Goal: Ask a question

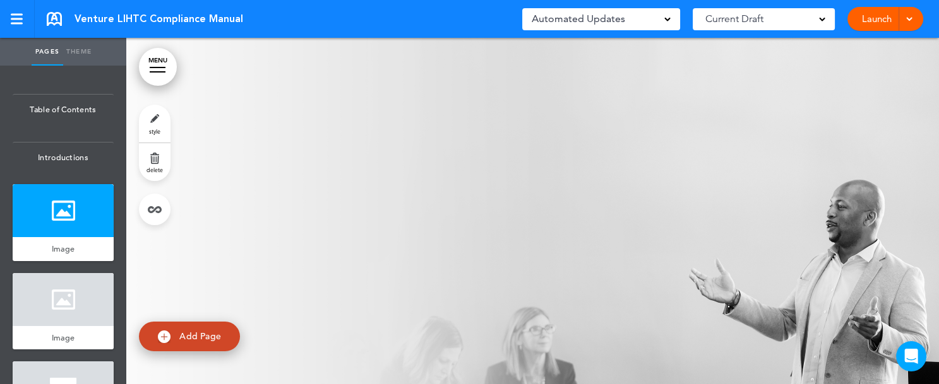
click at [167, 69] on link "MENU" at bounding box center [158, 67] width 38 height 38
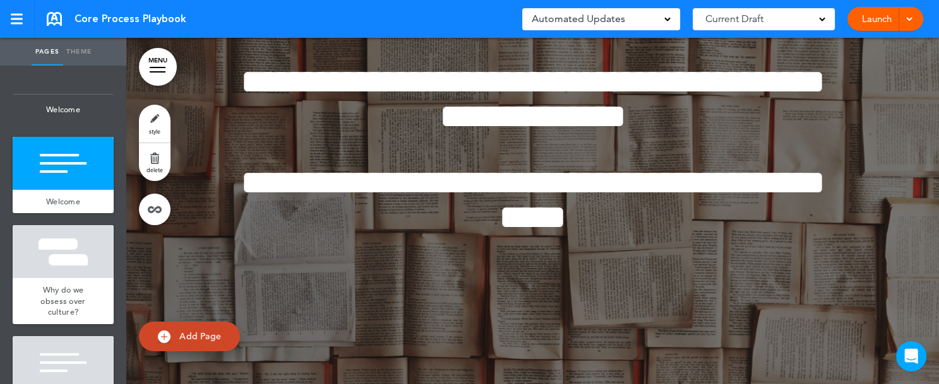
scroll to position [2689, 0]
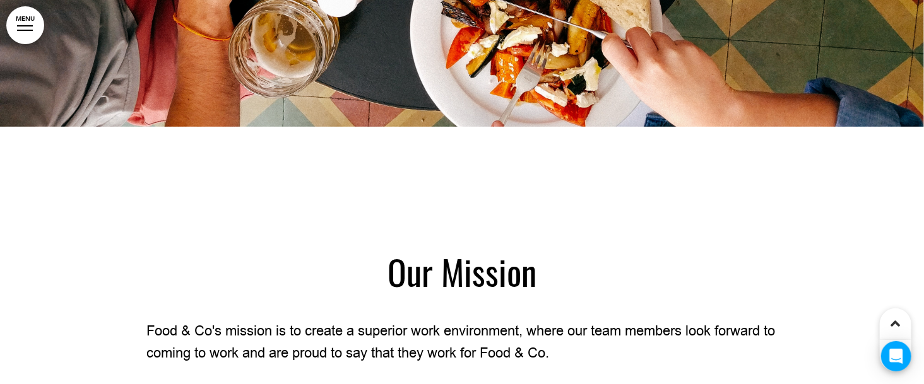
scroll to position [1729, 0]
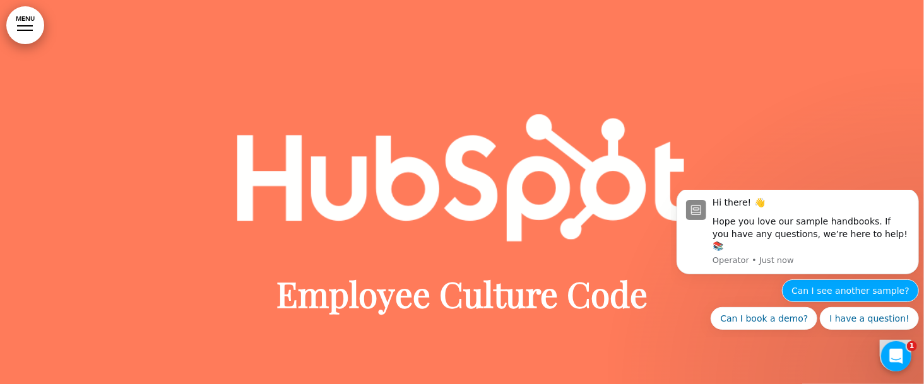
click at [782, 292] on button "Can I see another sample?" at bounding box center [850, 290] width 137 height 23
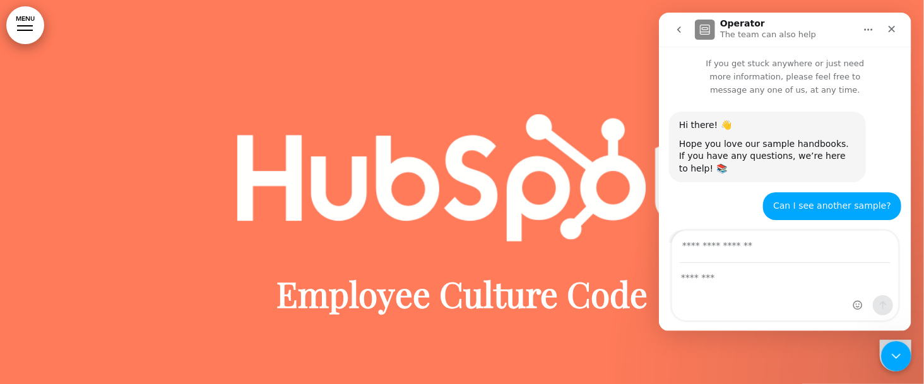
scroll to position [176, 0]
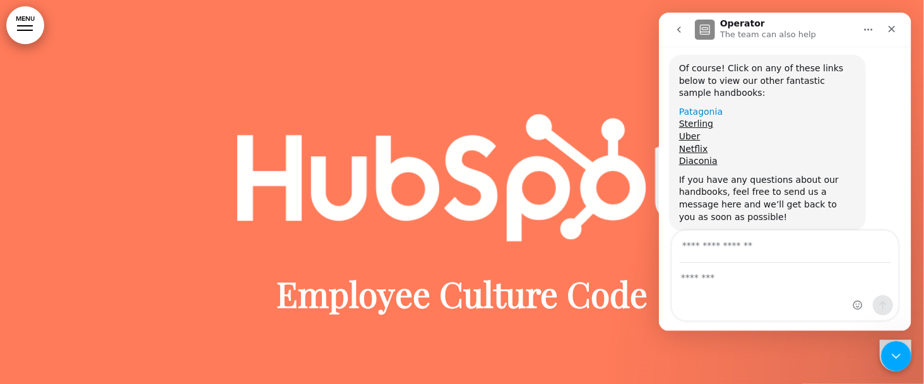
click at [694, 107] on link "Patagonia" at bounding box center [701, 112] width 44 height 10
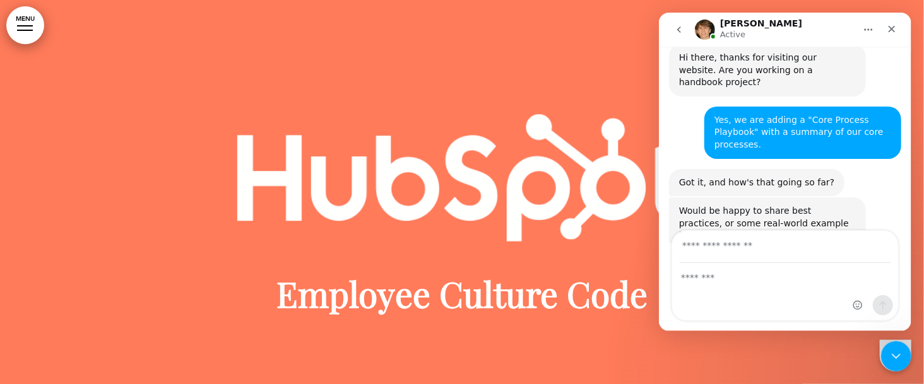
scroll to position [532, 0]
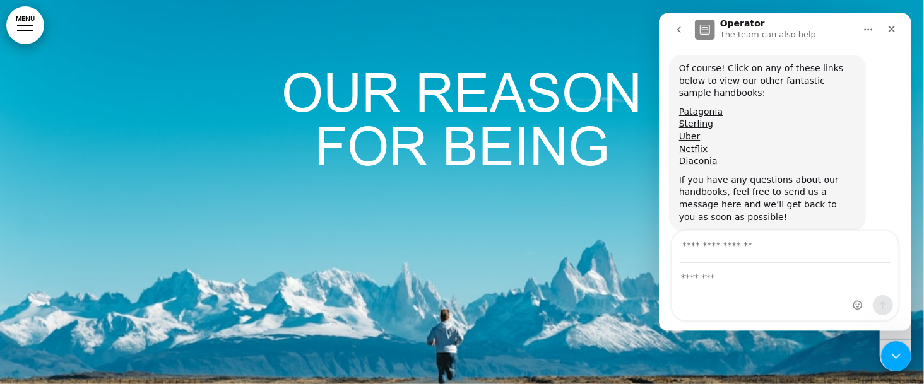
scroll to position [891, 0]
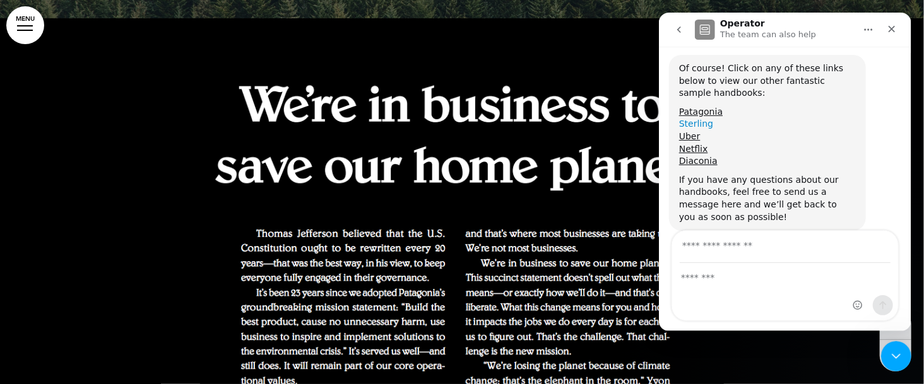
click at [698, 119] on link "Sterling" at bounding box center [696, 124] width 34 height 10
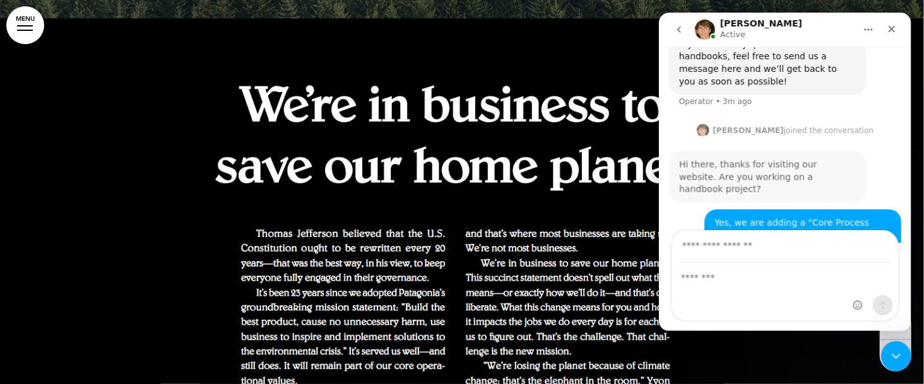
scroll to position [532, 0]
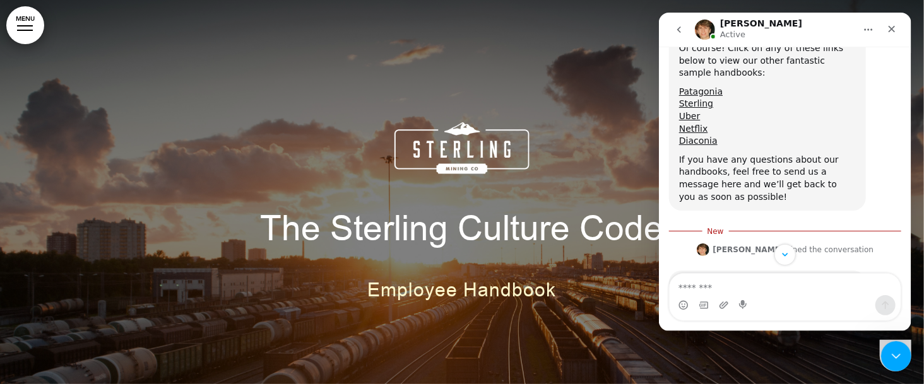
scroll to position [157, 0]
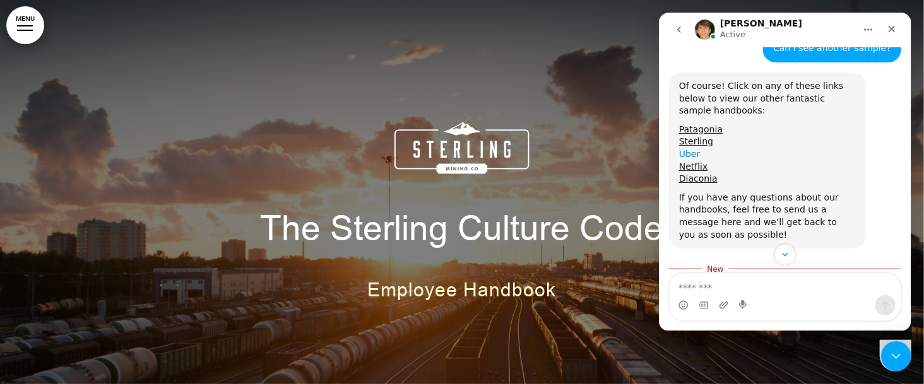
click at [691, 149] on link "Uber" at bounding box center [689, 154] width 21 height 10
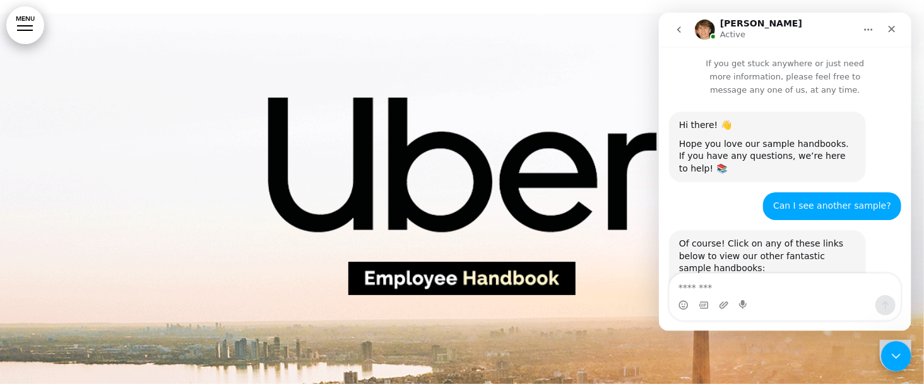
scroll to position [212, 0]
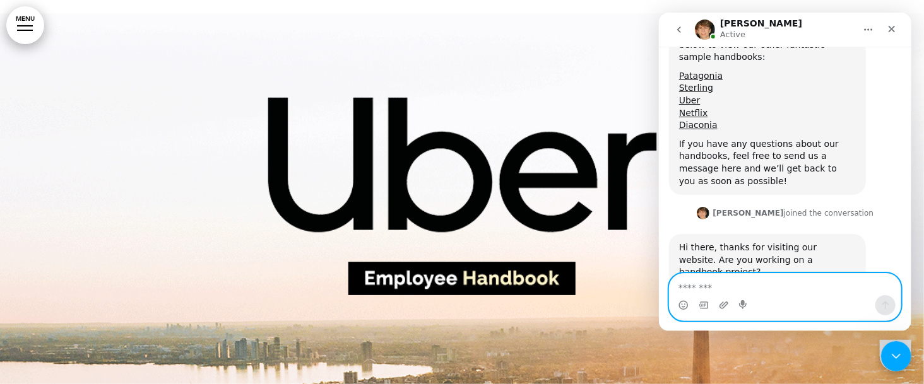
click at [760, 282] on textarea "Message…" at bounding box center [784, 284] width 231 height 21
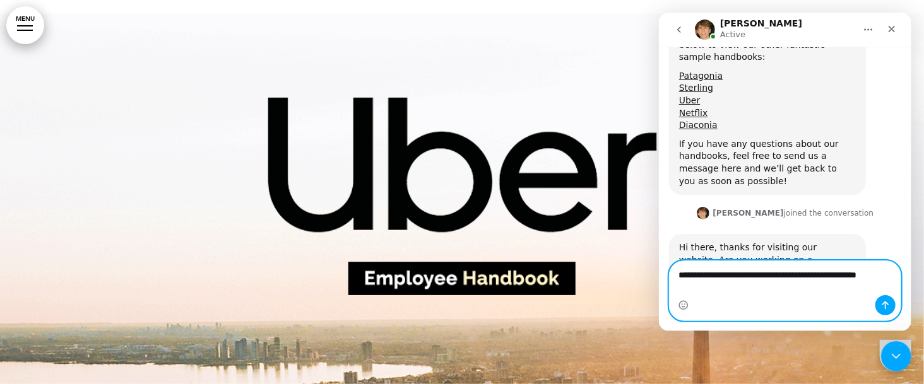
scroll to position [225, 0]
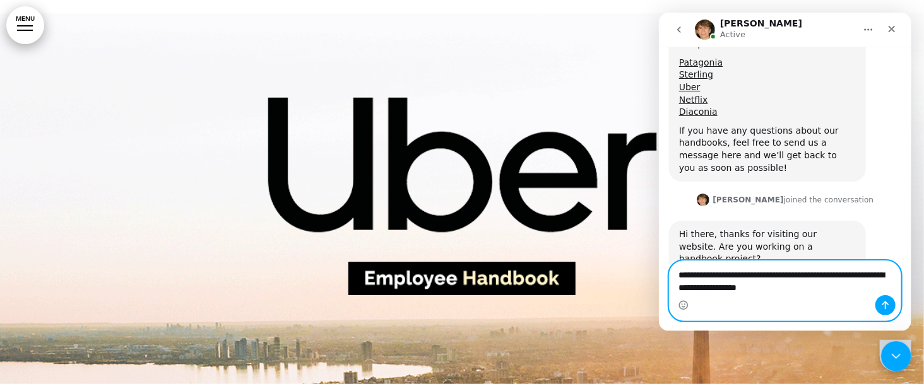
type textarea "**********"
click at [879, 303] on button "Send a message…" at bounding box center [885, 305] width 20 height 20
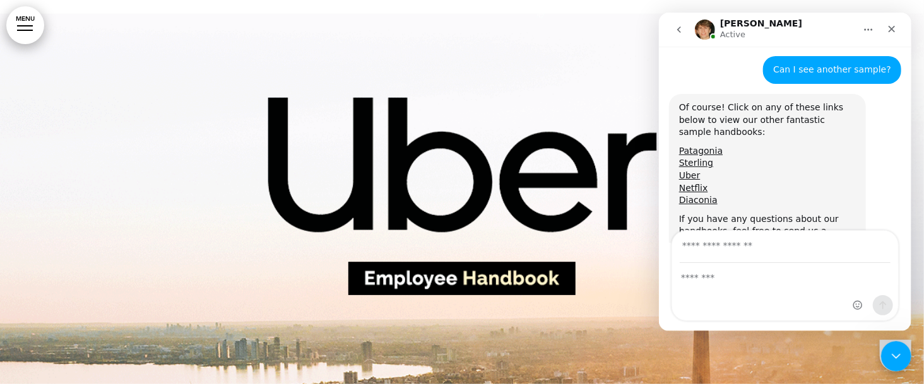
scroll to position [131, 0]
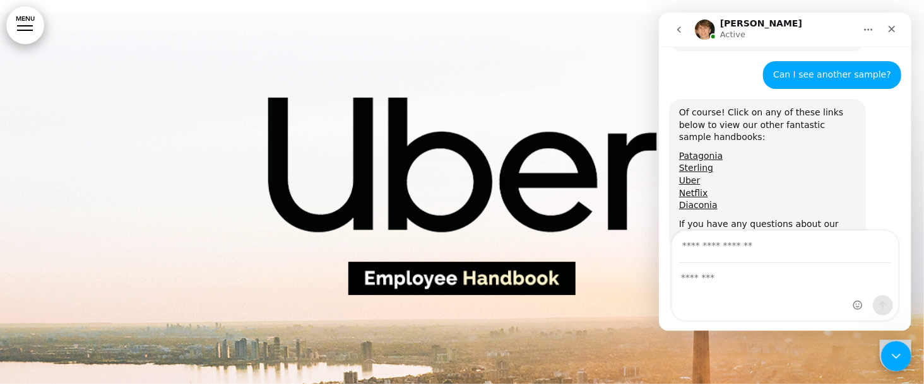
drag, startPoint x: 906, startPoint y: 209, endPoint x: 1578, endPoint y: 163, distance: 674.0
click at [692, 188] on link "Netflix" at bounding box center [693, 193] width 29 height 10
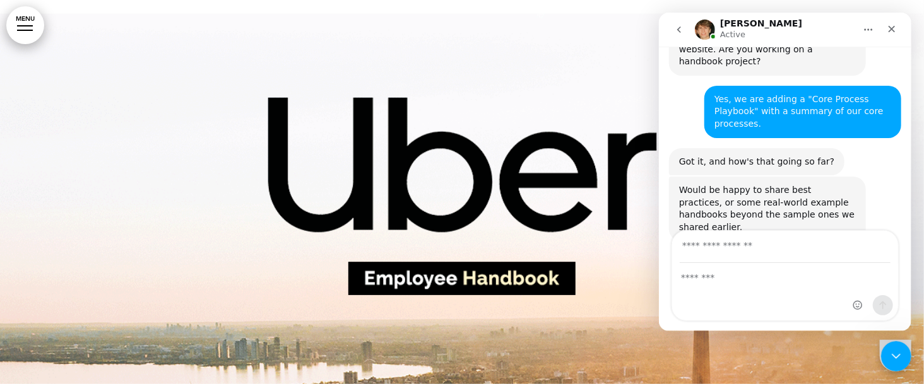
scroll to position [532, 0]
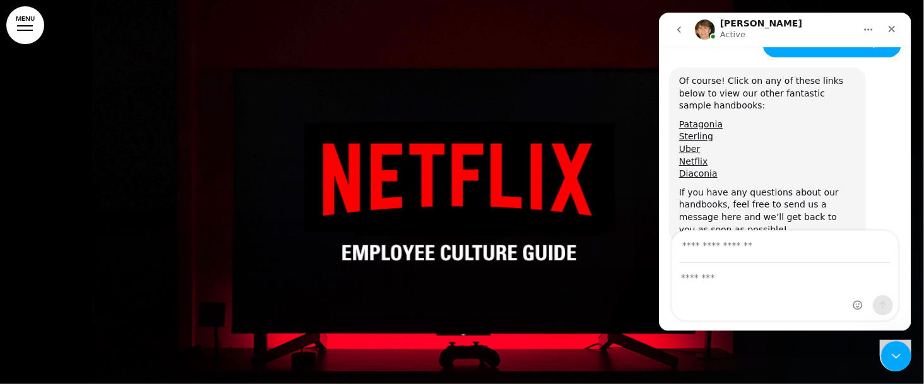
scroll to position [148, 0]
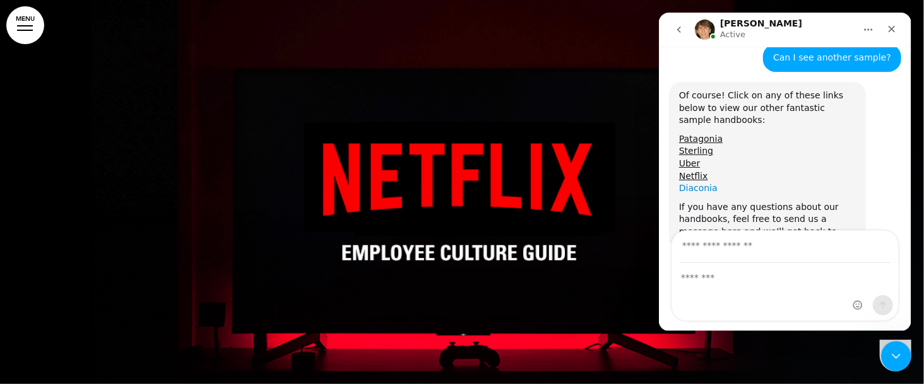
click at [693, 183] on link "Diaconia" at bounding box center [698, 188] width 39 height 10
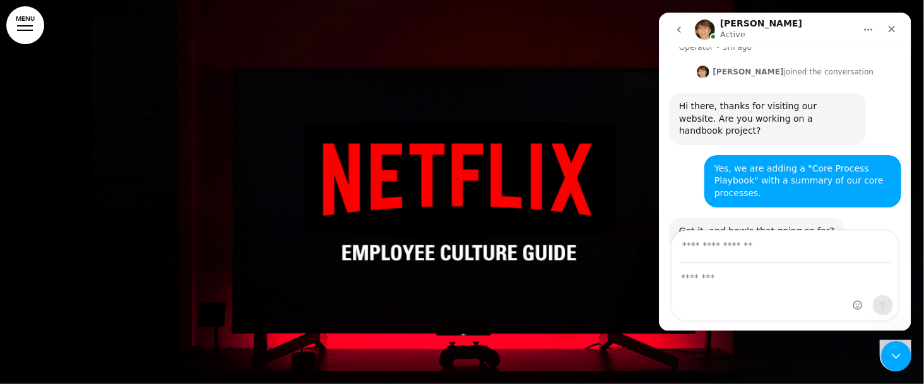
scroll to position [483, 0]
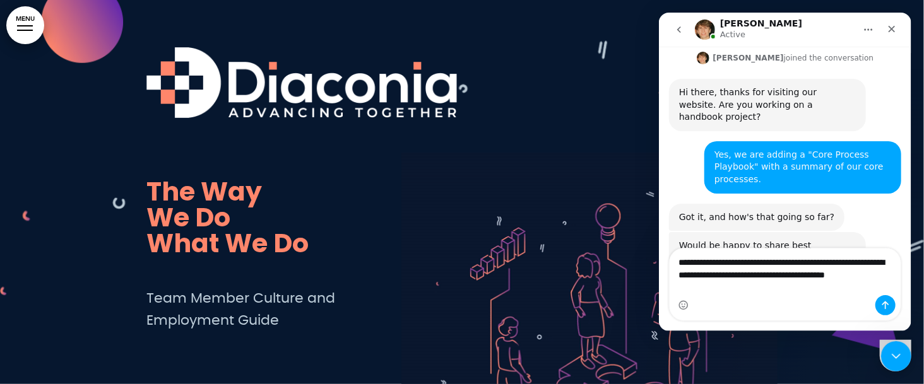
scroll to position [369, 0]
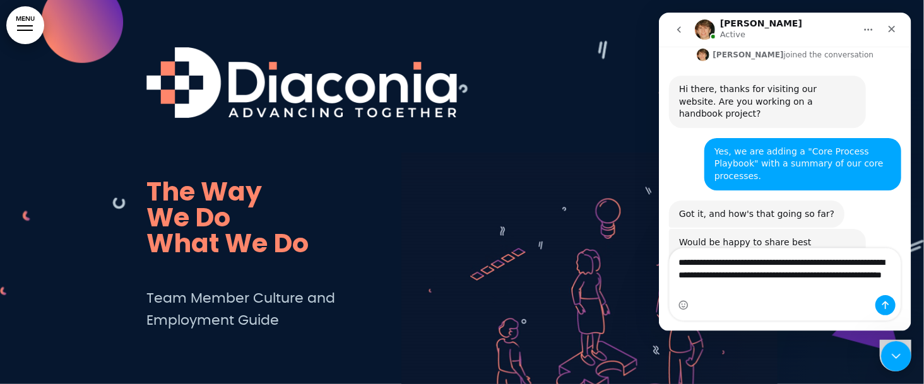
type textarea "**********"
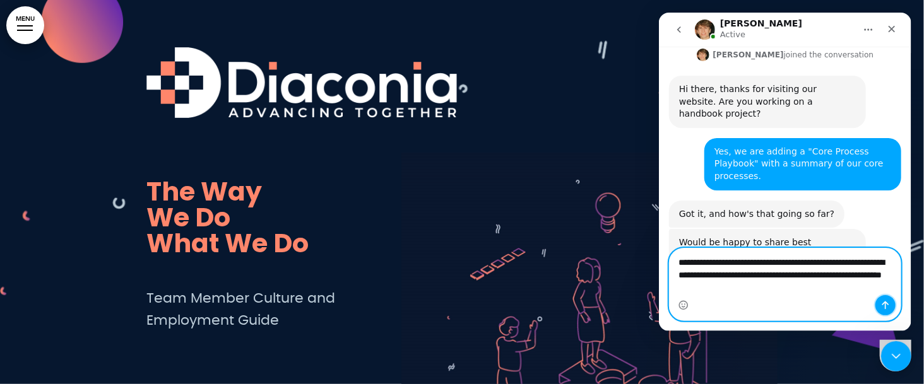
click at [886, 302] on icon "Send a message…" at bounding box center [885, 306] width 7 height 8
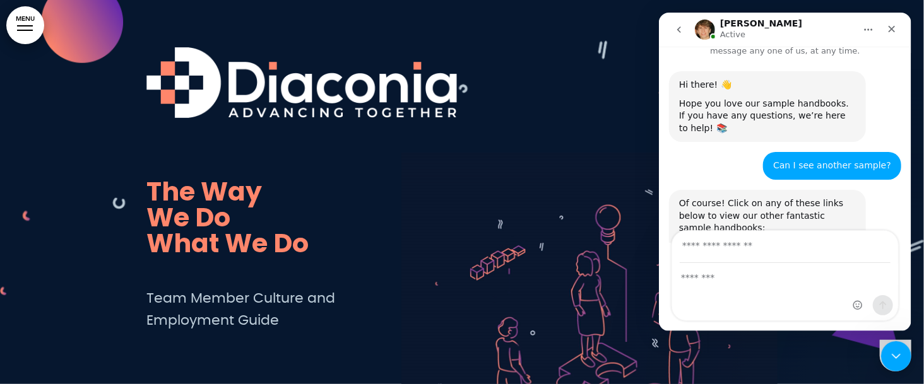
scroll to position [0, 0]
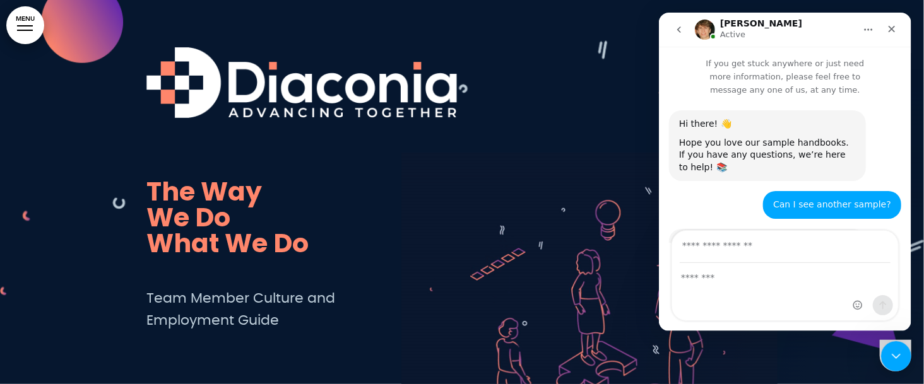
drag, startPoint x: 907, startPoint y: 201, endPoint x: 1582, endPoint y: 75, distance: 686.0
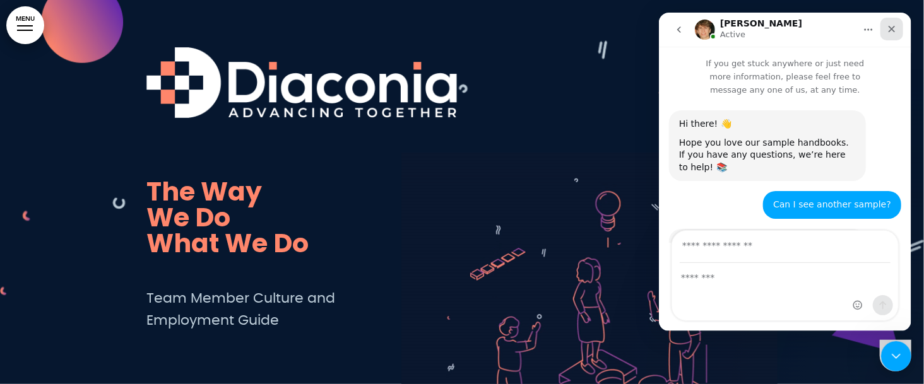
click at [894, 27] on icon "Close" at bounding box center [891, 29] width 10 height 10
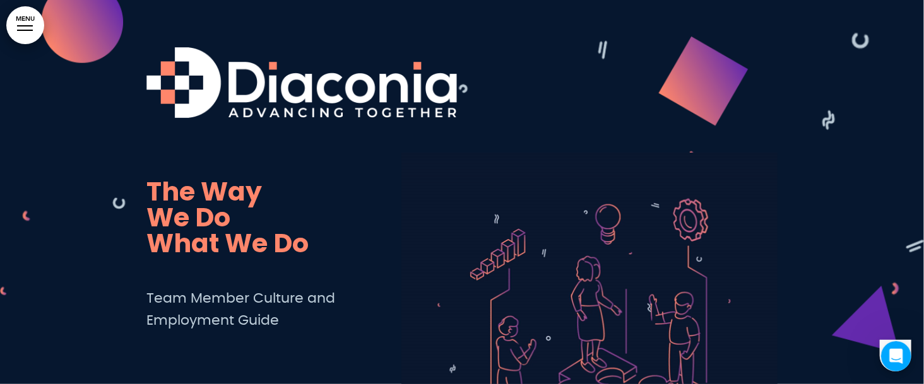
scroll to position [470, 0]
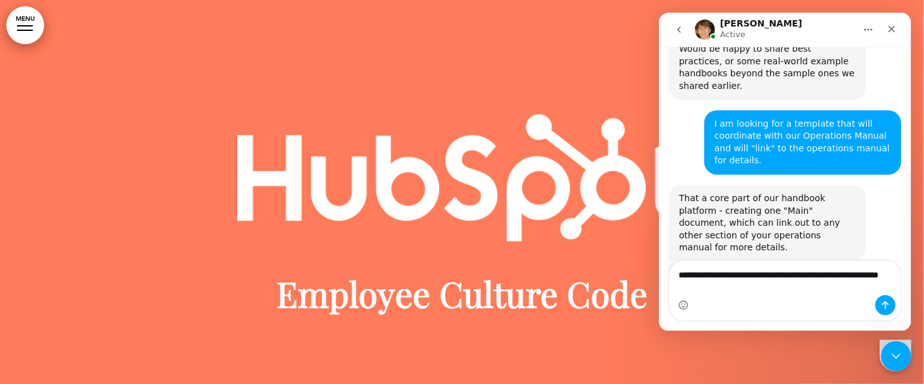
scroll to position [569, 0]
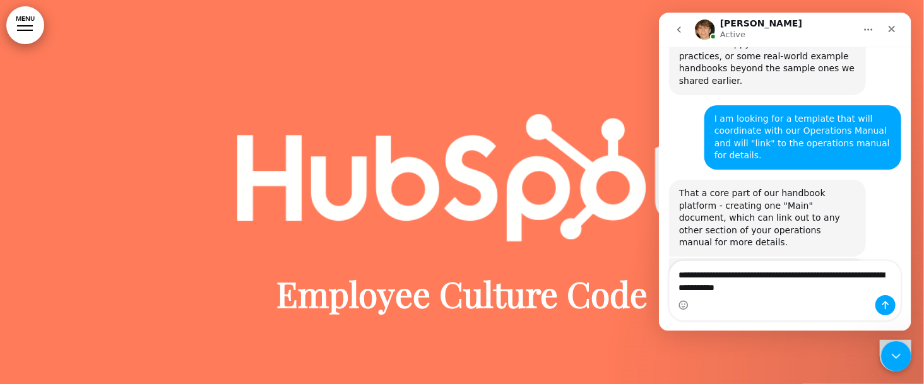
click at [679, 276] on textarea "**********" at bounding box center [784, 278] width 231 height 34
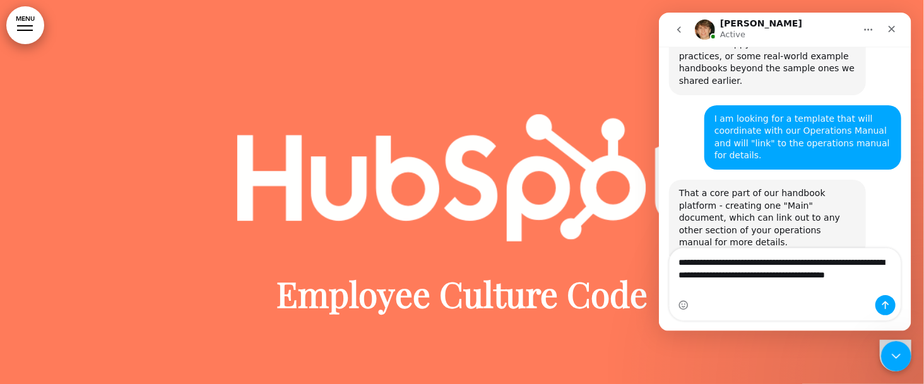
scroll to position [581, 0]
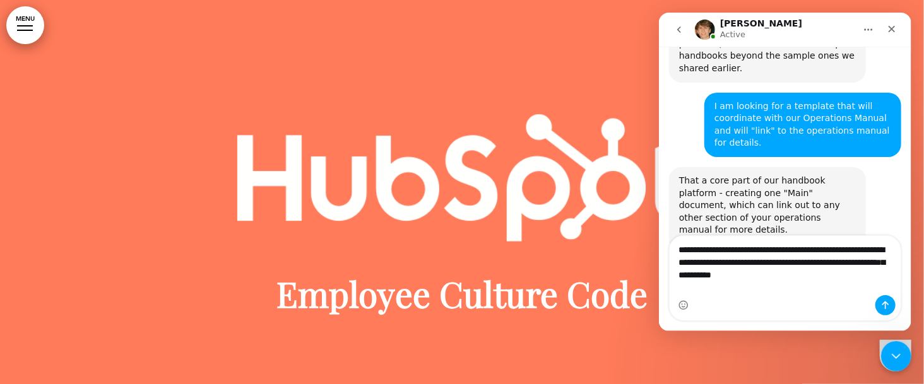
click at [773, 283] on textarea "**********" at bounding box center [784, 259] width 231 height 47
click at [818, 283] on textarea "**********" at bounding box center [784, 259] width 231 height 47
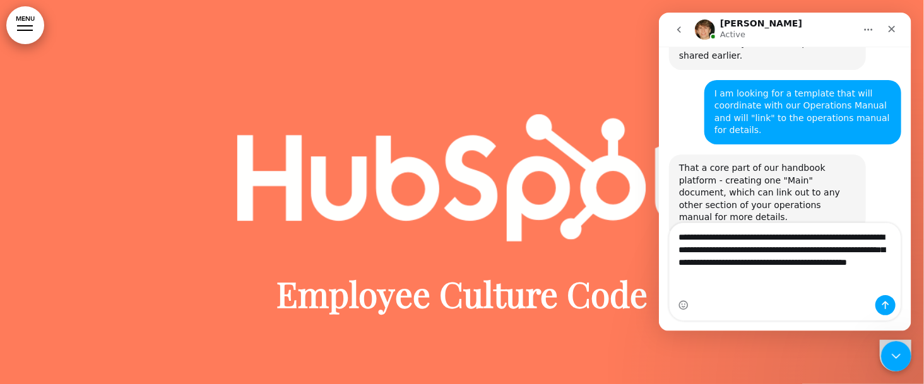
type textarea "**********"
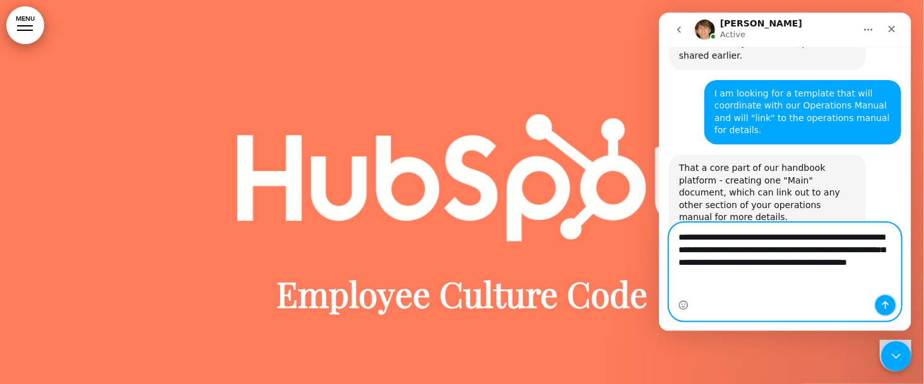
click at [883, 306] on icon "Send a message…" at bounding box center [885, 306] width 10 height 10
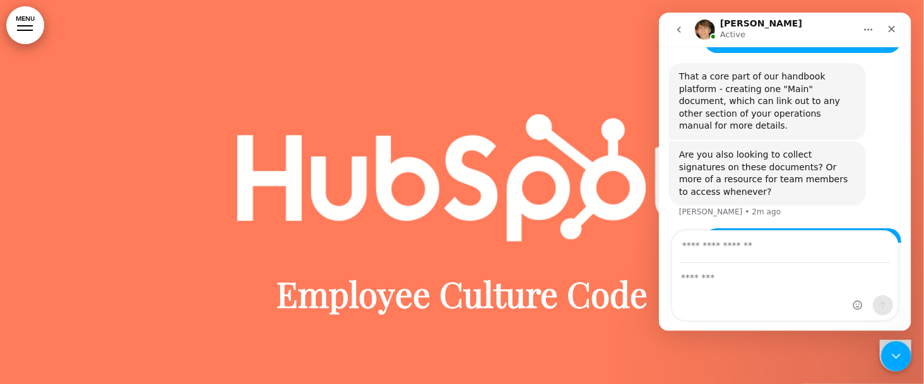
scroll to position [734, 0]
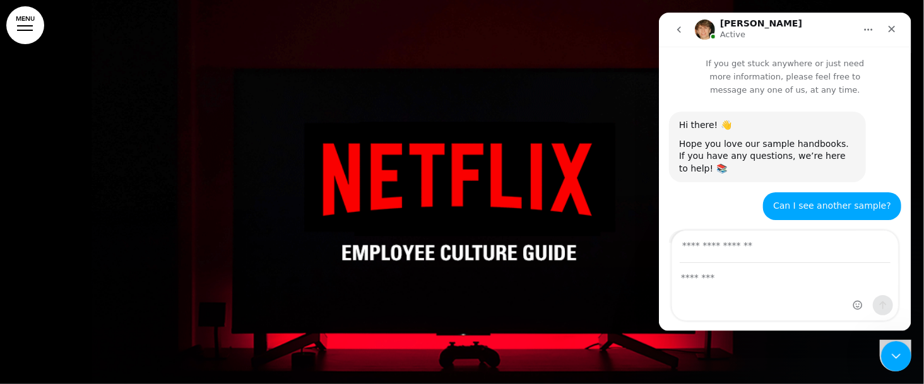
scroll to position [686, 0]
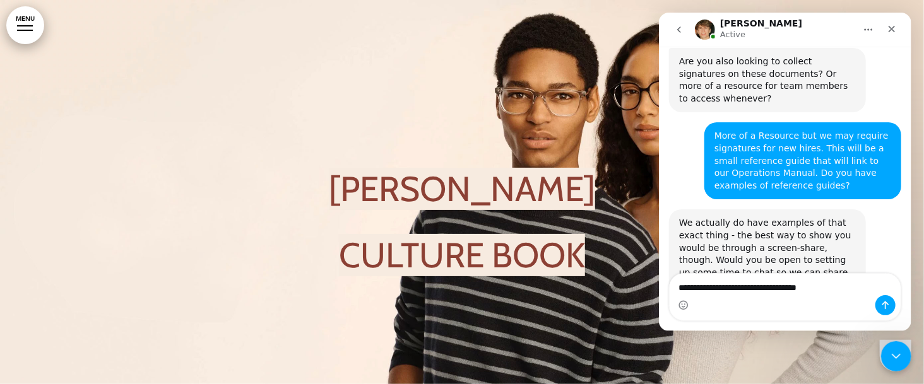
scroll to position [784, 0]
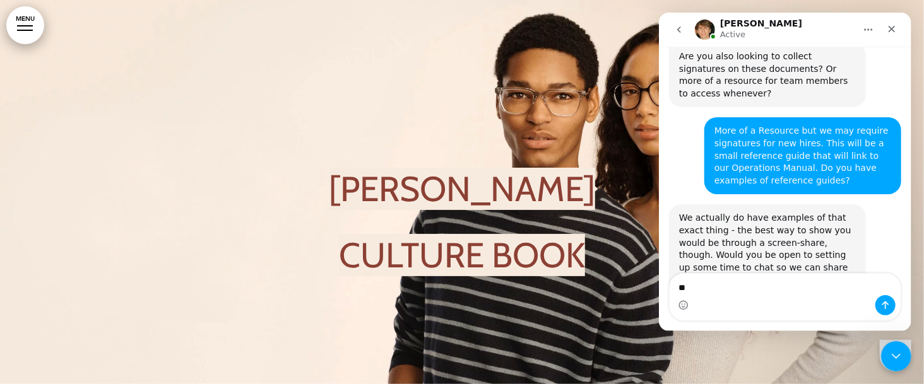
type textarea "*"
type textarea "**********"
click at [763, 304] on link "this link" at bounding box center [773, 309] width 35 height 10
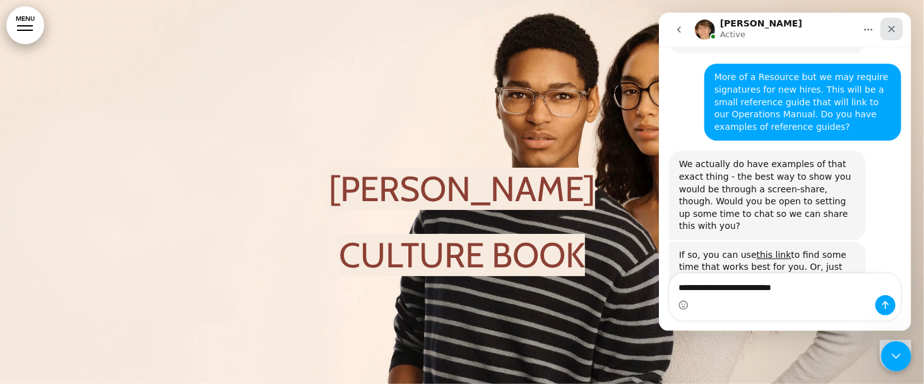
click at [895, 26] on icon "Close" at bounding box center [891, 29] width 10 height 10
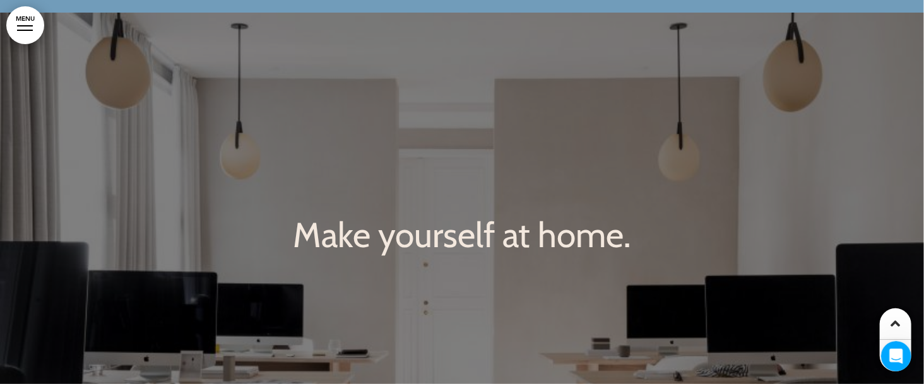
scroll to position [4406, 0]
